Goal: Navigation & Orientation: Find specific page/section

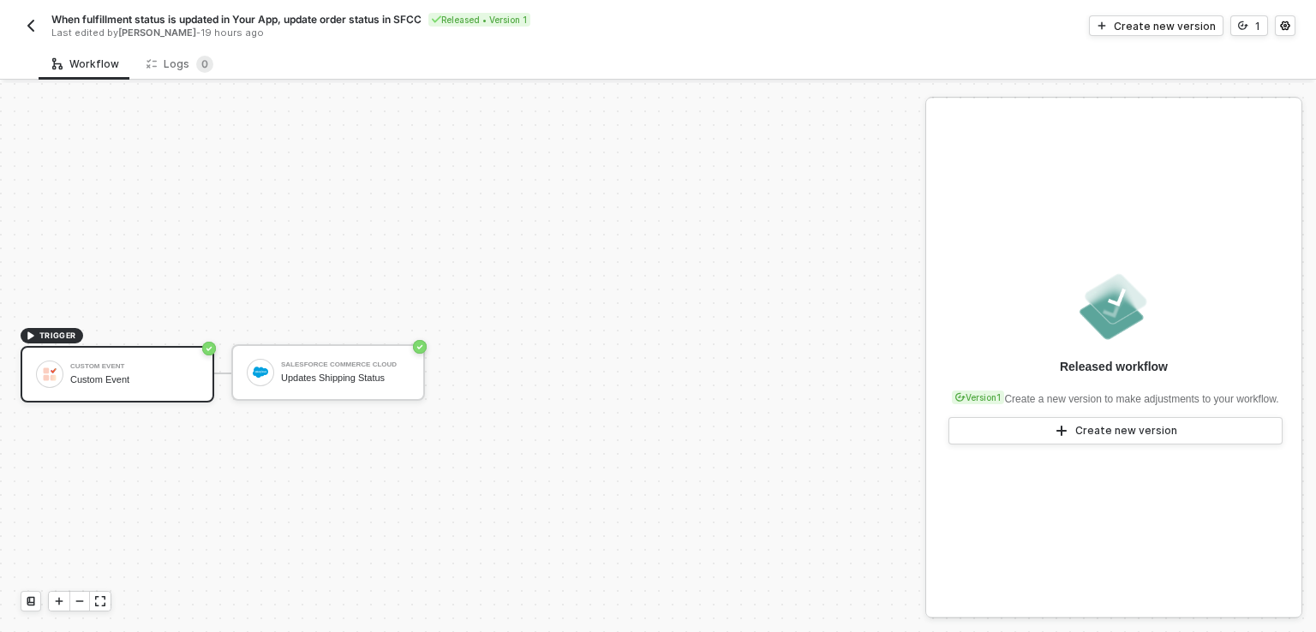
scroll to position [31, 0]
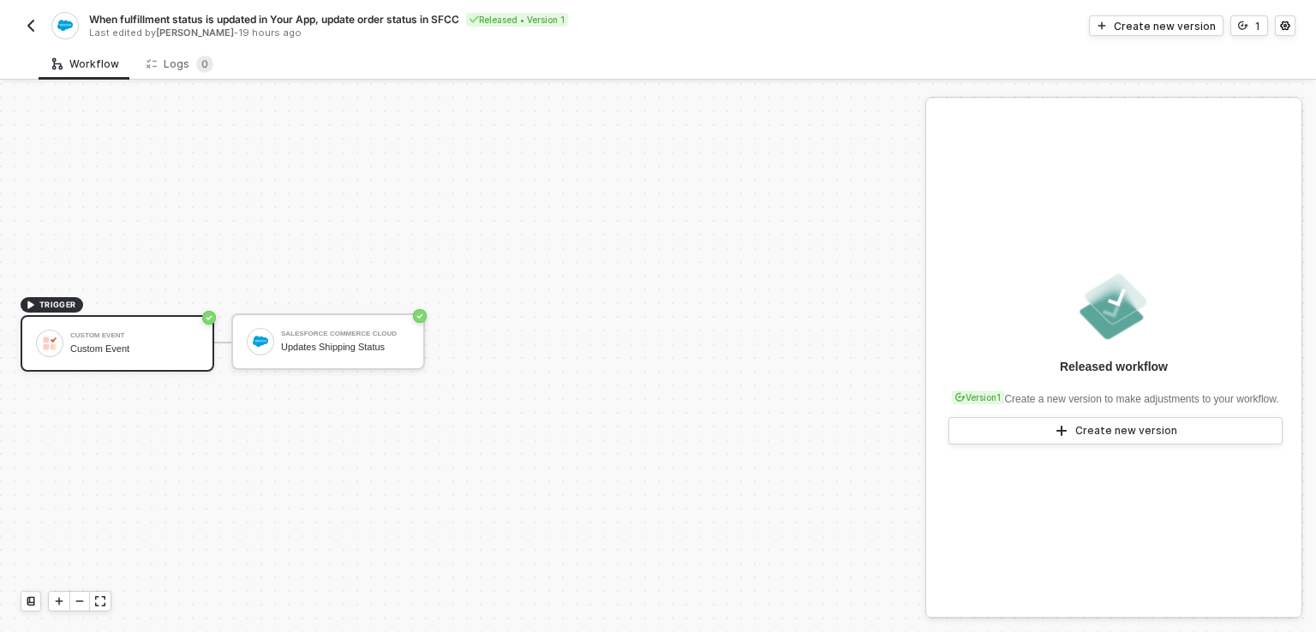
click at [31, 19] on img "button" at bounding box center [31, 26] width 14 height 14
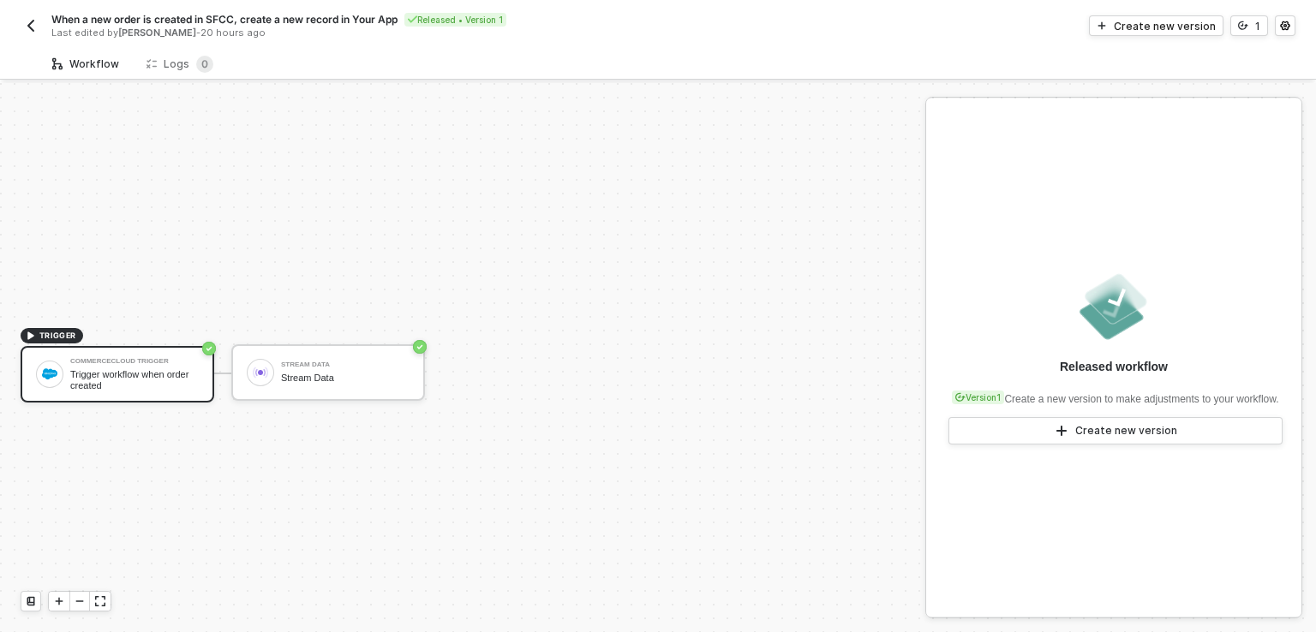
scroll to position [31, 0]
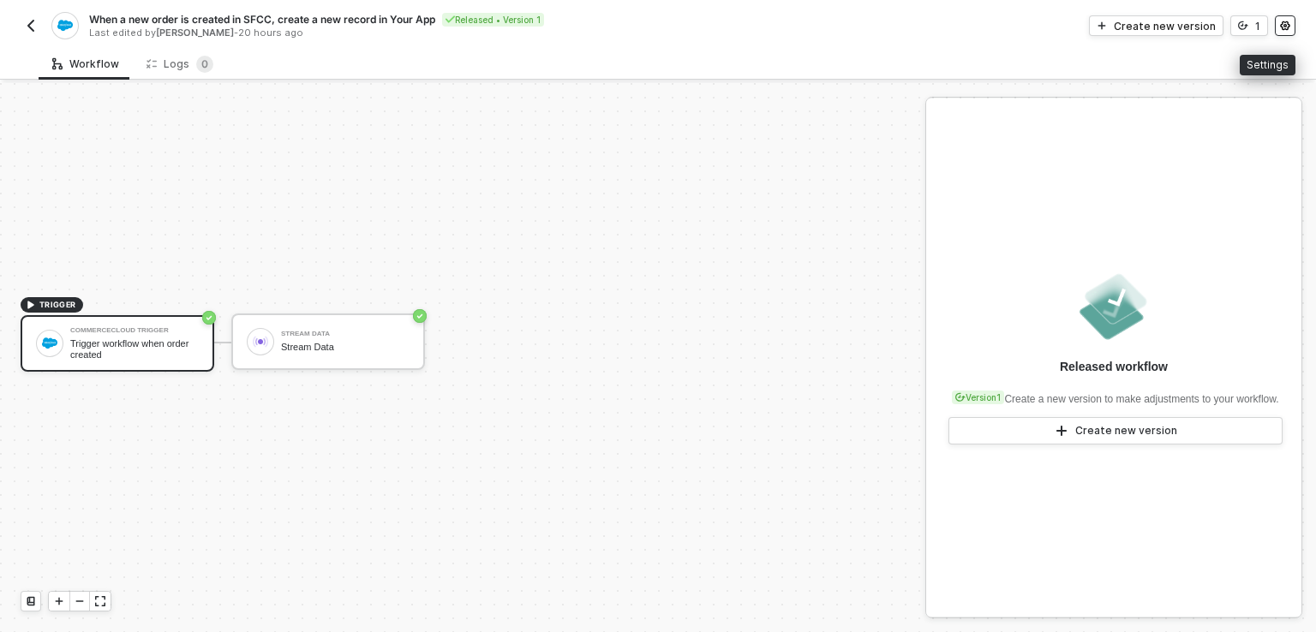
click at [1282, 27] on icon "icon-settings" at bounding box center [1284, 25] width 9 height 9
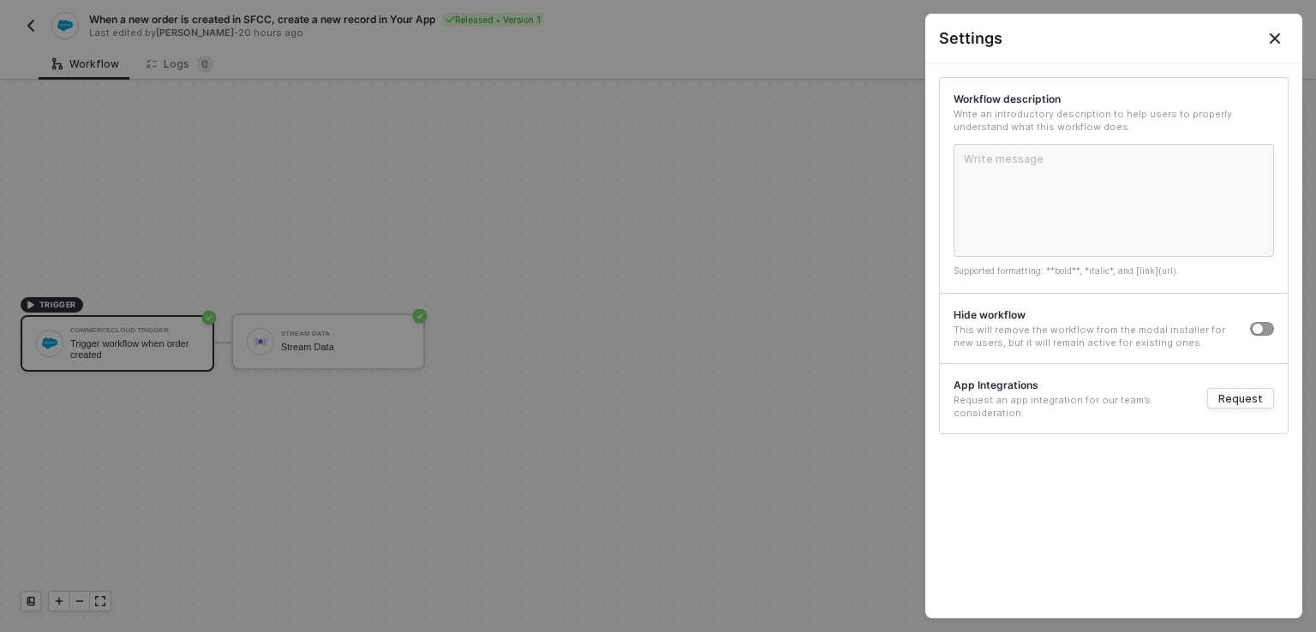
click at [1282, 40] on button "Close" at bounding box center [1275, 38] width 21 height 21
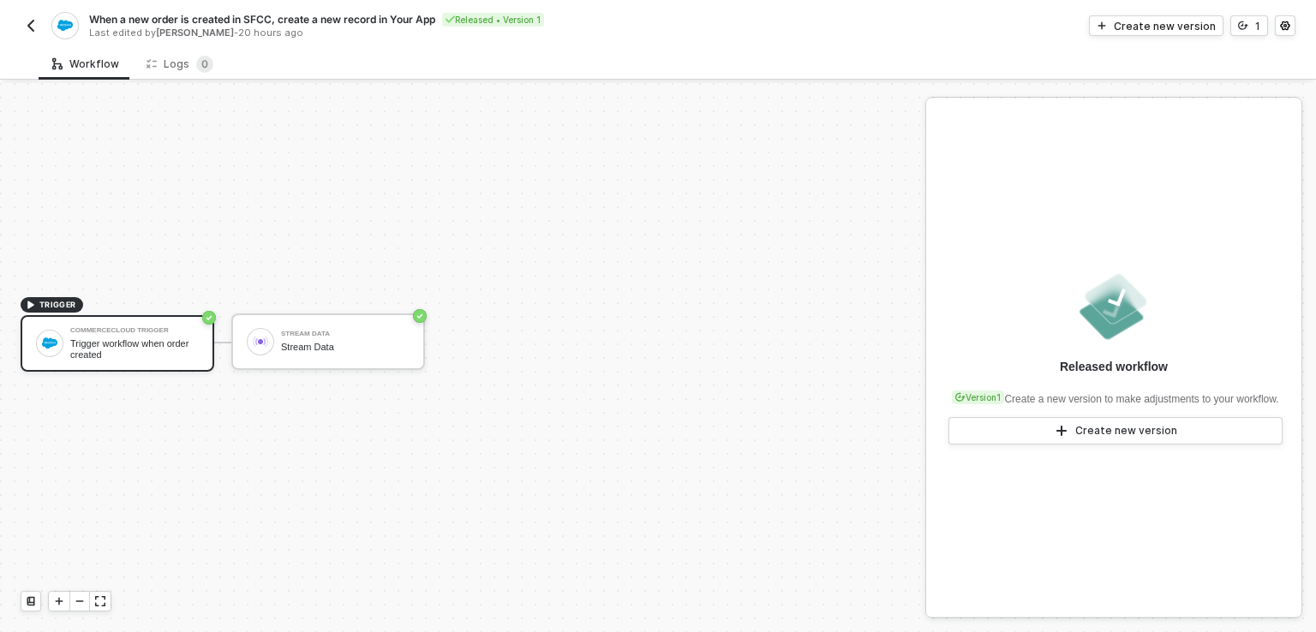
click at [27, 26] on img "button" at bounding box center [31, 26] width 14 height 14
